Goal: Navigation & Orientation: Find specific page/section

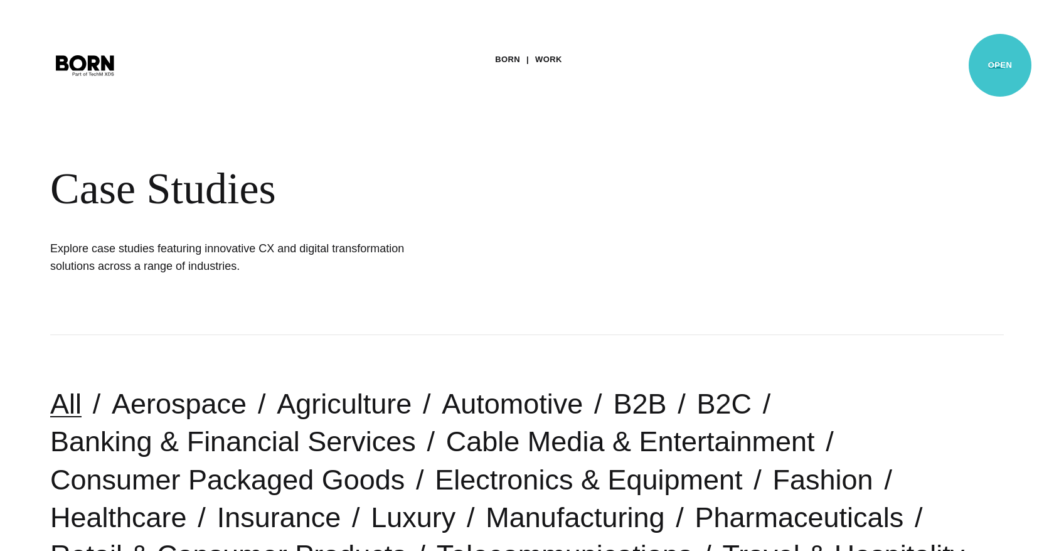
click at [1000, 65] on button "Primary Menu" at bounding box center [997, 64] width 30 height 26
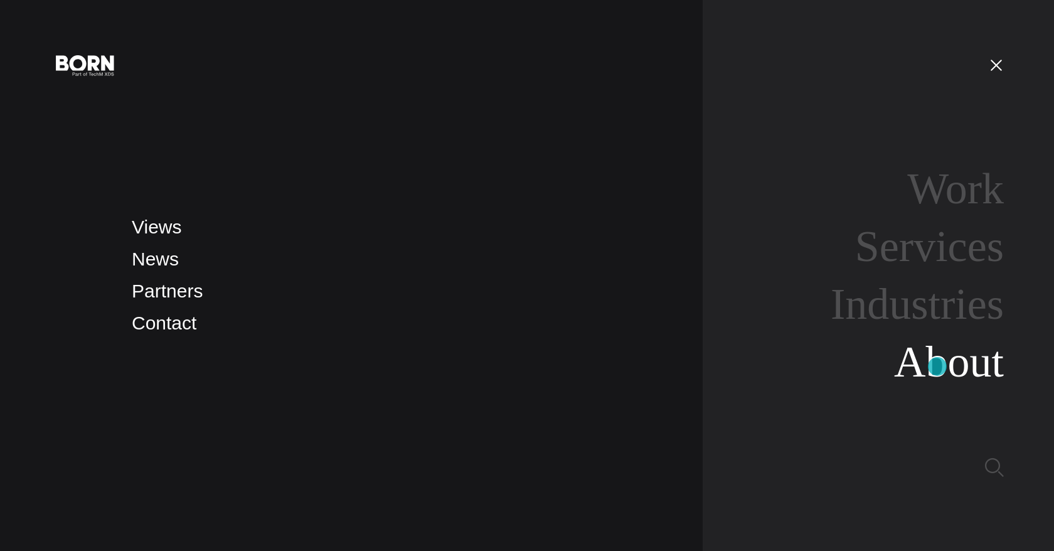
click at [938, 367] on link "About" at bounding box center [949, 362] width 110 height 48
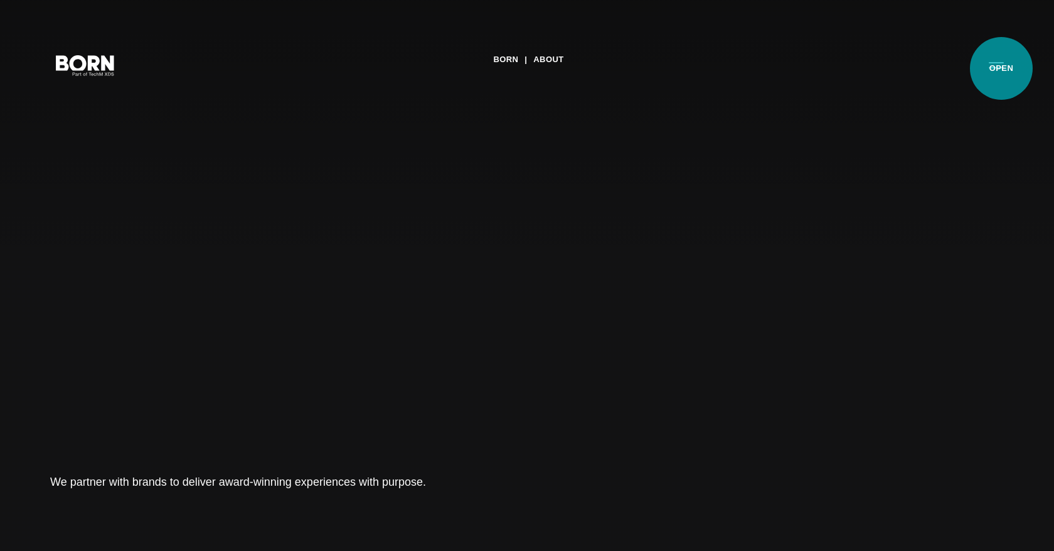
click at [1002, 68] on button "Primary Menu" at bounding box center [997, 64] width 30 height 26
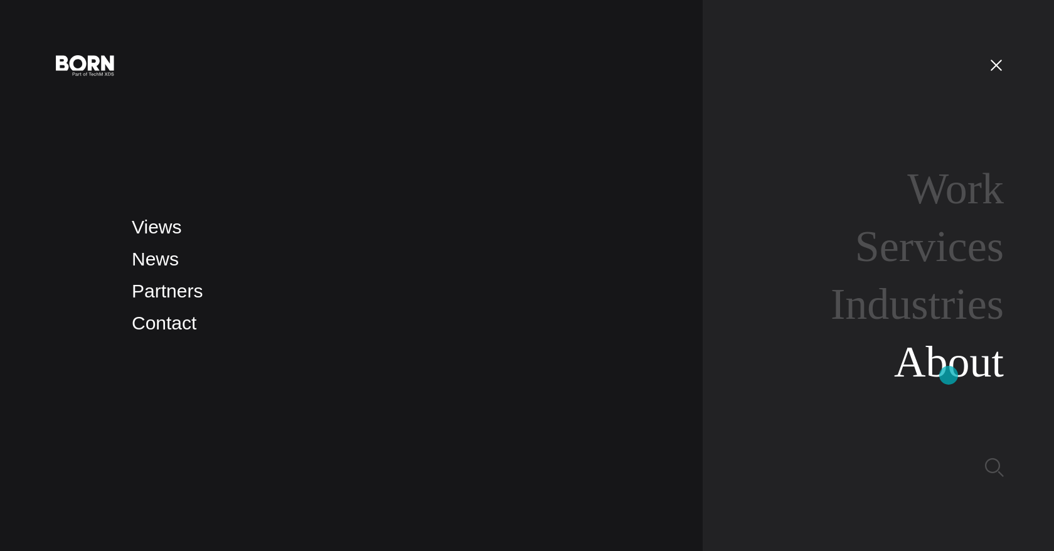
click at [949, 375] on link "About" at bounding box center [949, 362] width 110 height 48
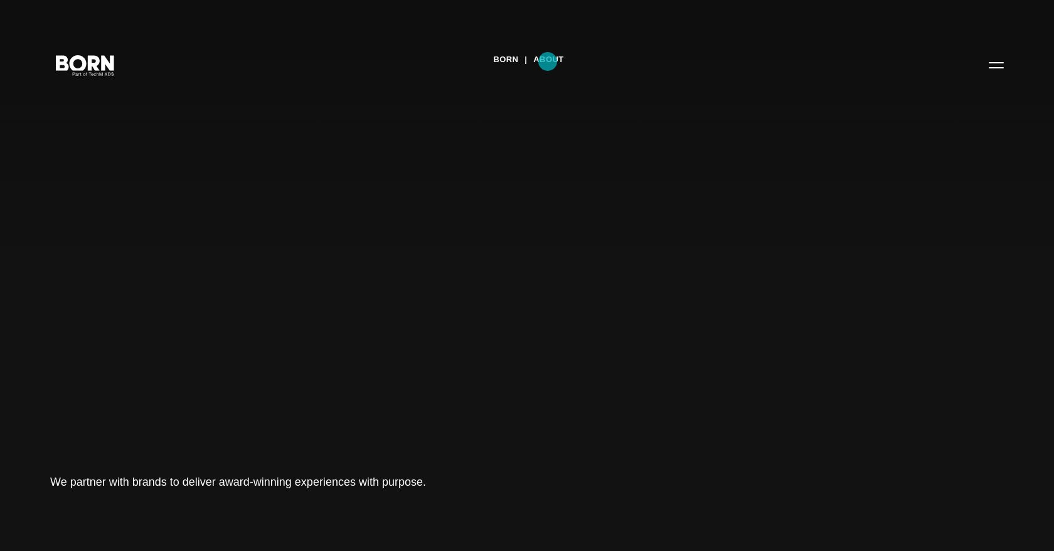
click at [548, 62] on link "About" at bounding box center [548, 59] width 30 height 19
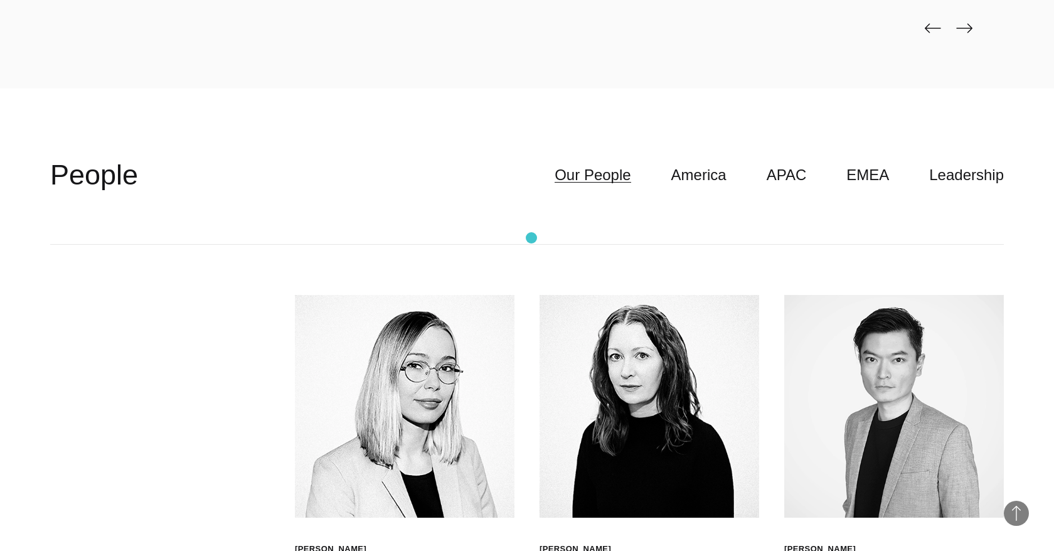
scroll to position [3488, 0]
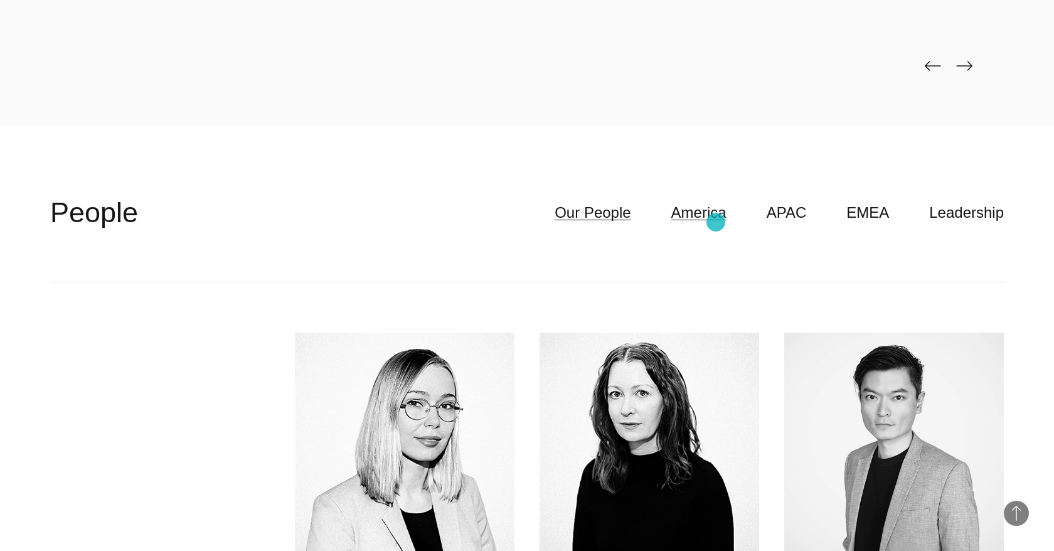
click at [716, 222] on link "America" at bounding box center [699, 213] width 55 height 24
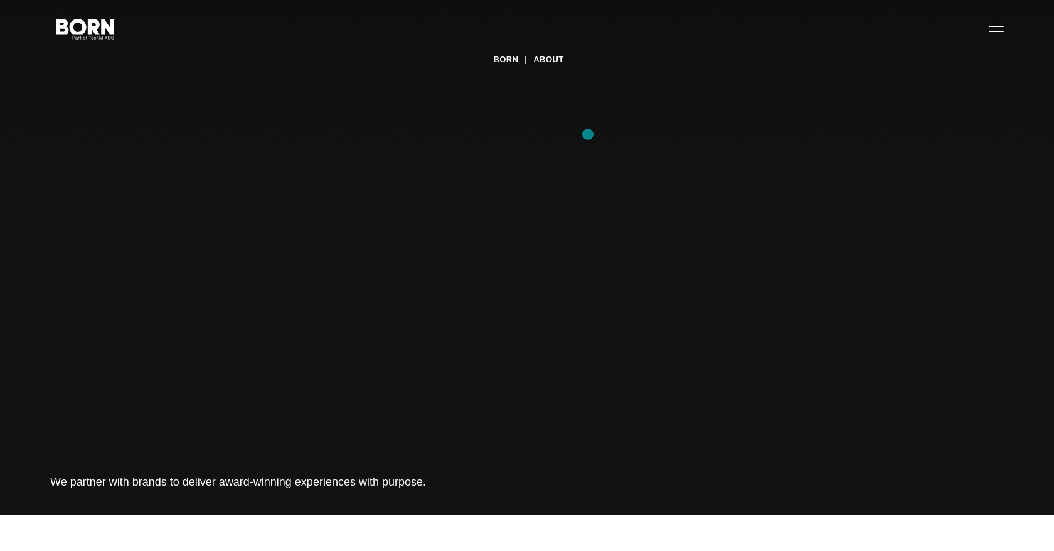
scroll to position [0, 0]
